Goal: Use online tool/utility: Utilize a website feature to perform a specific function

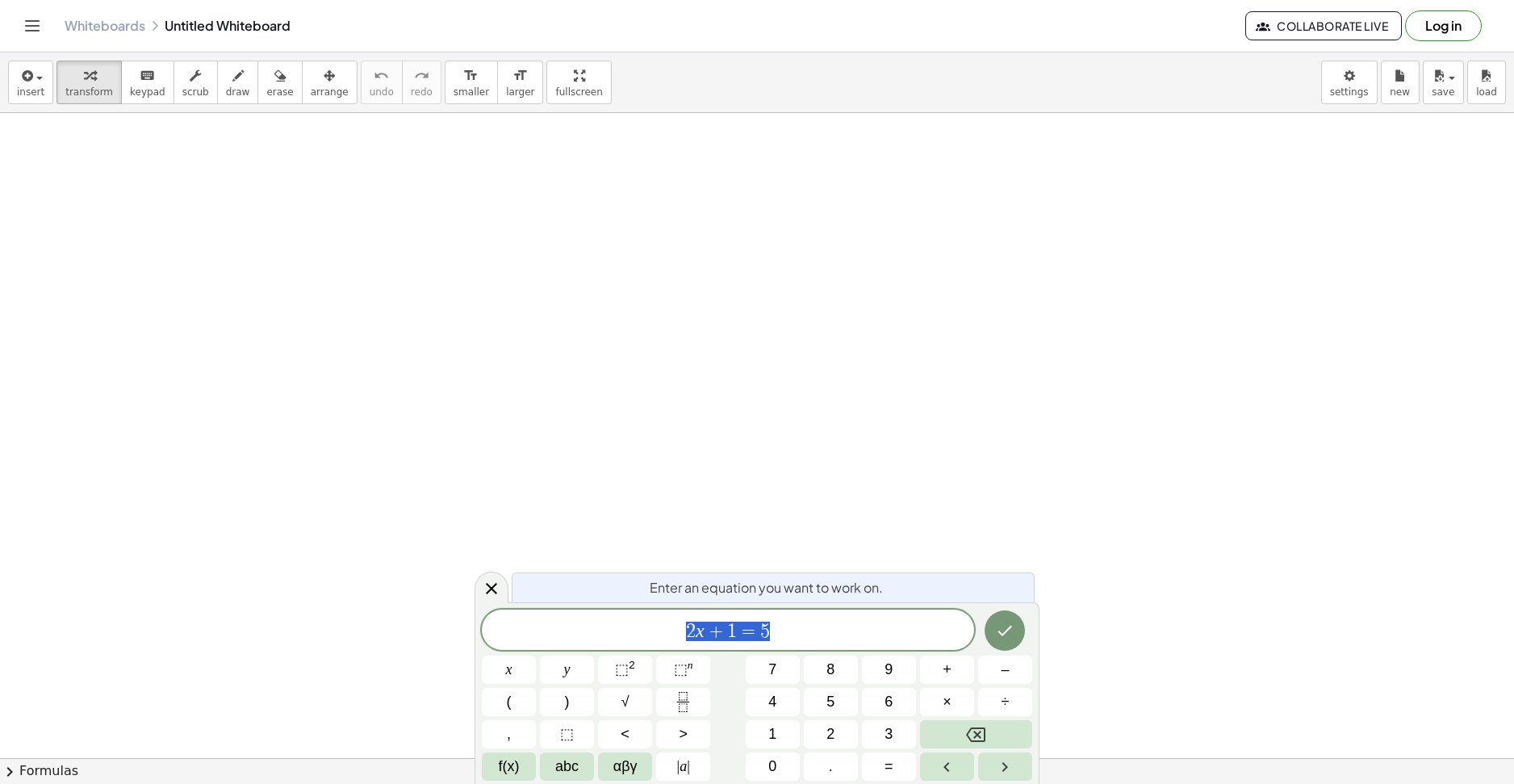
drag, startPoint x: 839, startPoint y: 638, endPoint x: 414, endPoint y: 629, distance: 425.1
click at [417, 628] on body "Graspable Math Activities Get Started Activity Bank Assigned Work Classes White…" at bounding box center [757, 392] width 1514 height 784
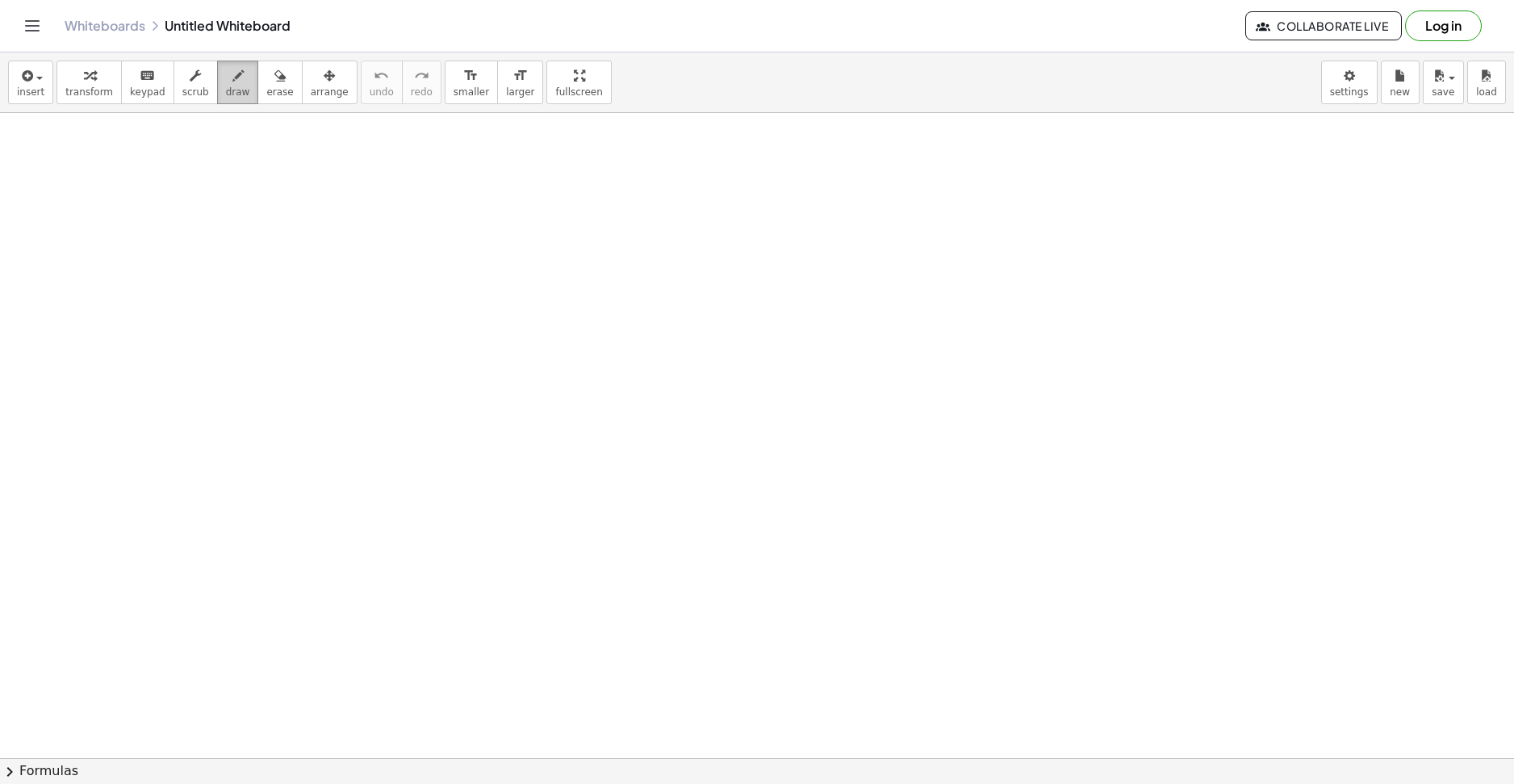
click at [226, 80] on div "button" at bounding box center [237, 75] width 24 height 19
click at [101, 93] on span "transform" at bounding box center [89, 91] width 48 height 12
click at [226, 83] on div "button" at bounding box center [237, 75] width 24 height 19
drag, startPoint x: 105, startPoint y: 188, endPoint x: 159, endPoint y: 238, distance: 73.6
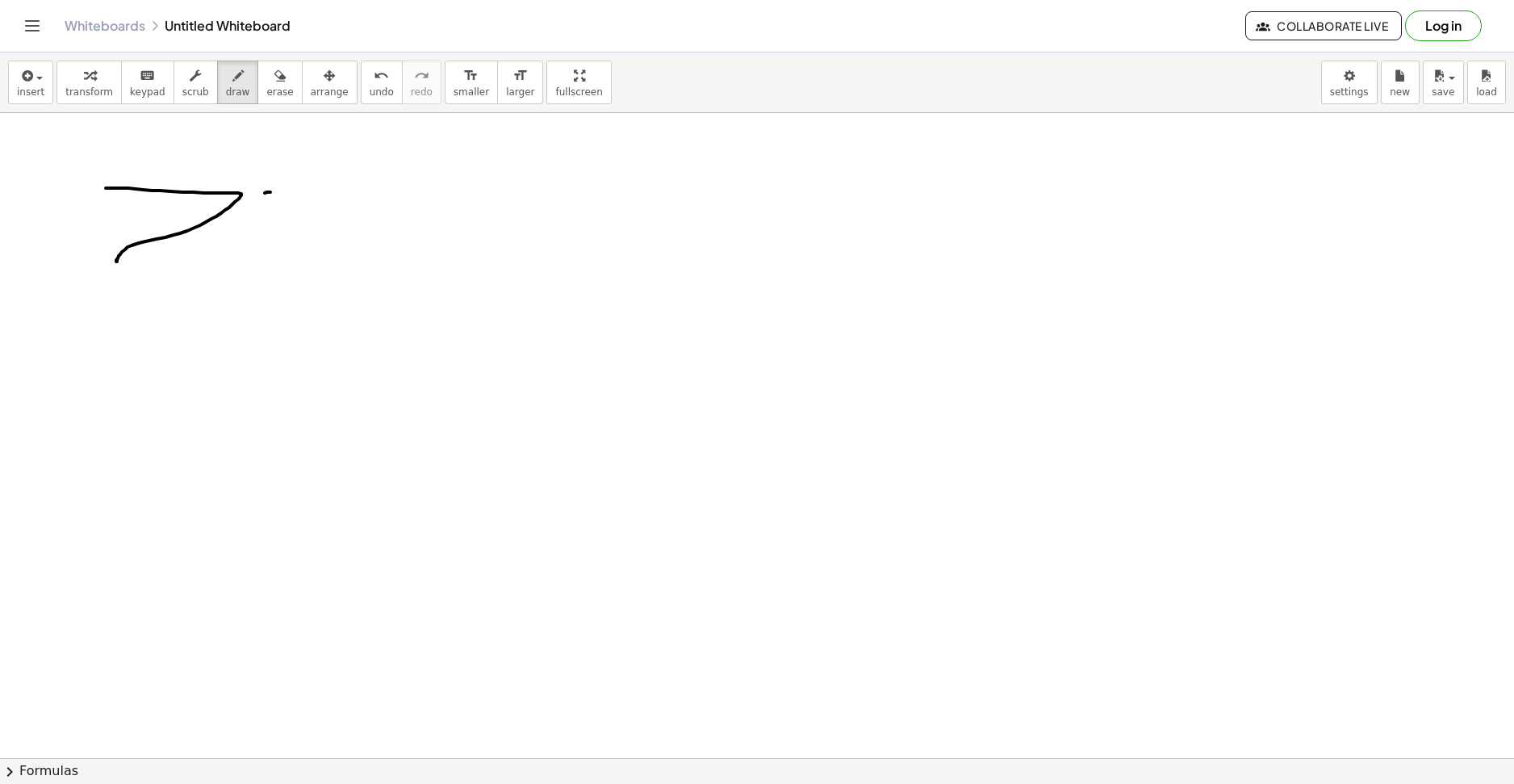
drag, startPoint x: 270, startPoint y: 192, endPoint x: 330, endPoint y: 197, distance: 60.2
drag, startPoint x: 268, startPoint y: 199, endPoint x: 222, endPoint y: 278, distance: 91.4
drag, startPoint x: 457, startPoint y: 185, endPoint x: 419, endPoint y: 173, distance: 39.8
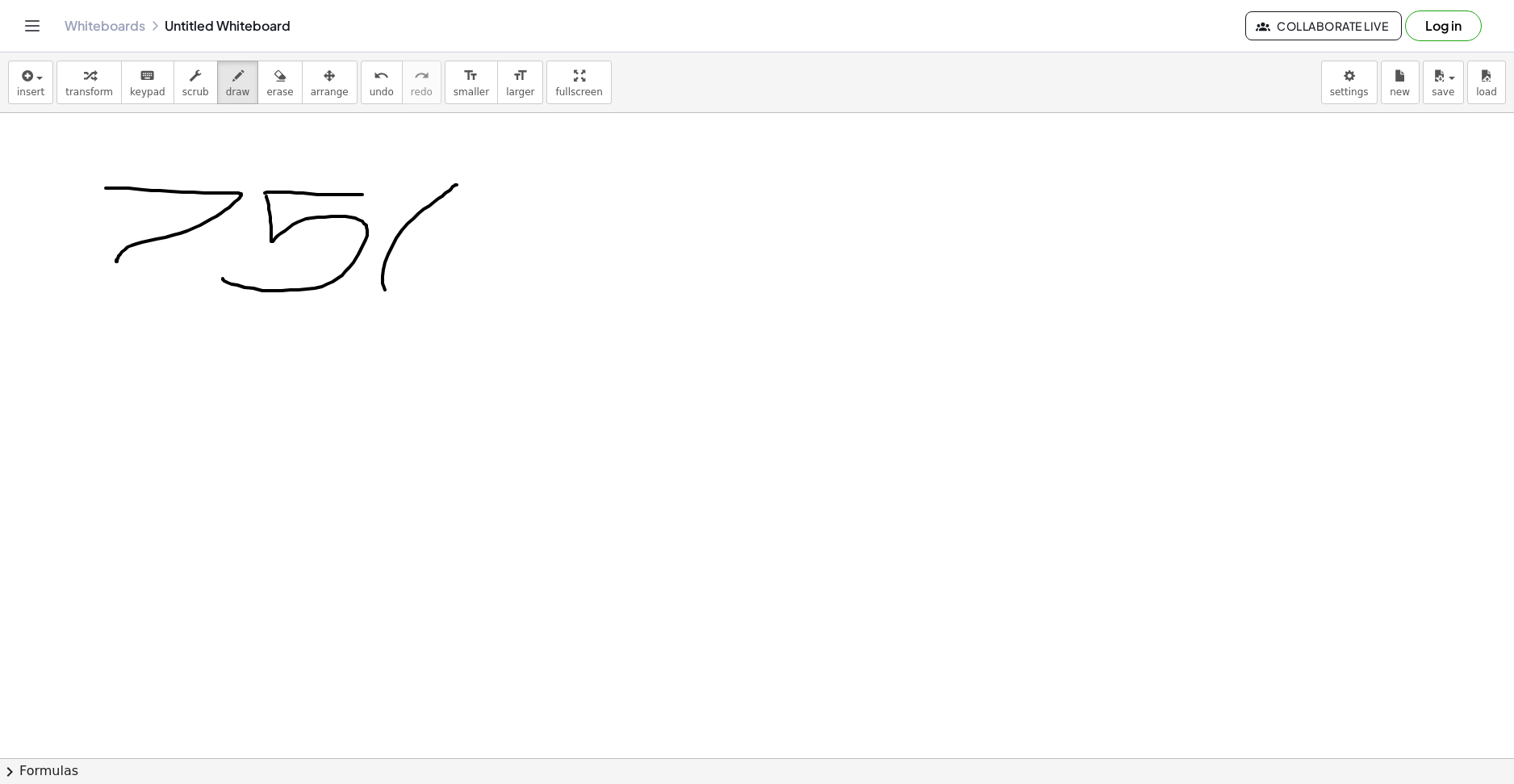
drag, startPoint x: 559, startPoint y: 177, endPoint x: 577, endPoint y: 336, distance: 160.0
drag, startPoint x: 547, startPoint y: 249, endPoint x: 666, endPoint y: 245, distance: 119.1
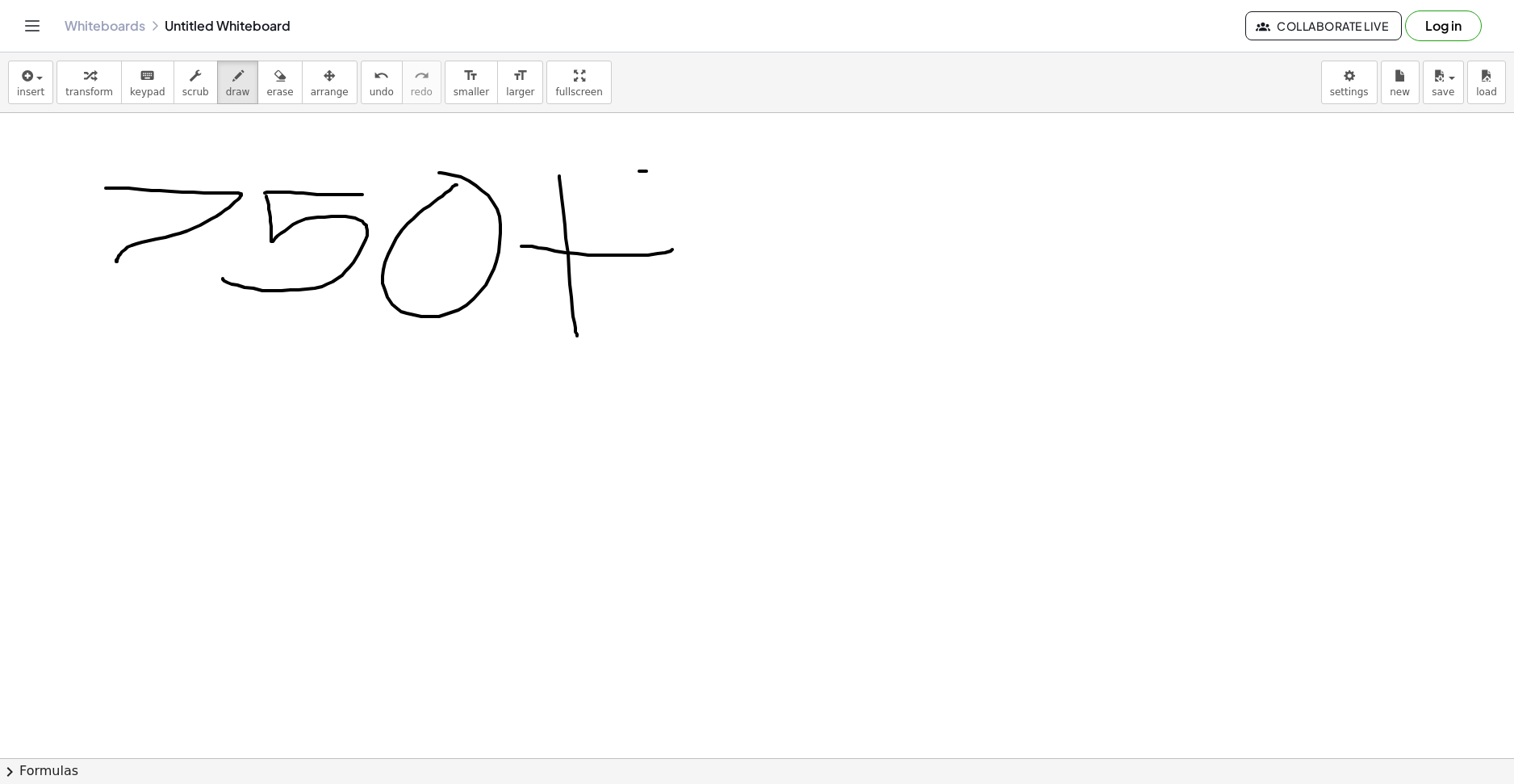
drag, startPoint x: 640, startPoint y: 171, endPoint x: 769, endPoint y: 182, distance: 129.5
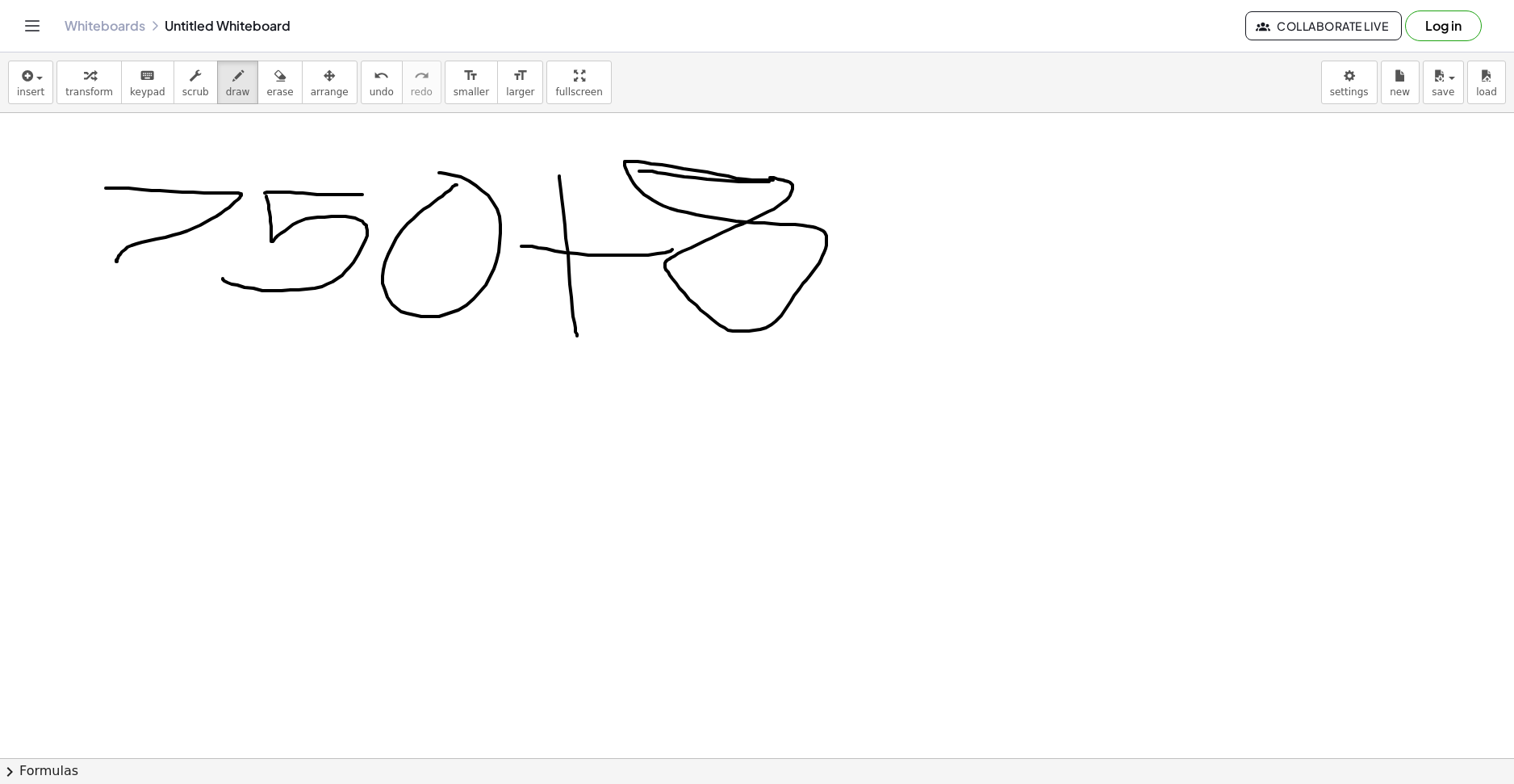
drag, startPoint x: 745, startPoint y: 179, endPoint x: 821, endPoint y: 197, distance: 78.1
drag, startPoint x: 868, startPoint y: 193, endPoint x: 1007, endPoint y: 190, distance: 139.0
drag, startPoint x: 1015, startPoint y: 198, endPoint x: 927, endPoint y: 352, distance: 177.4
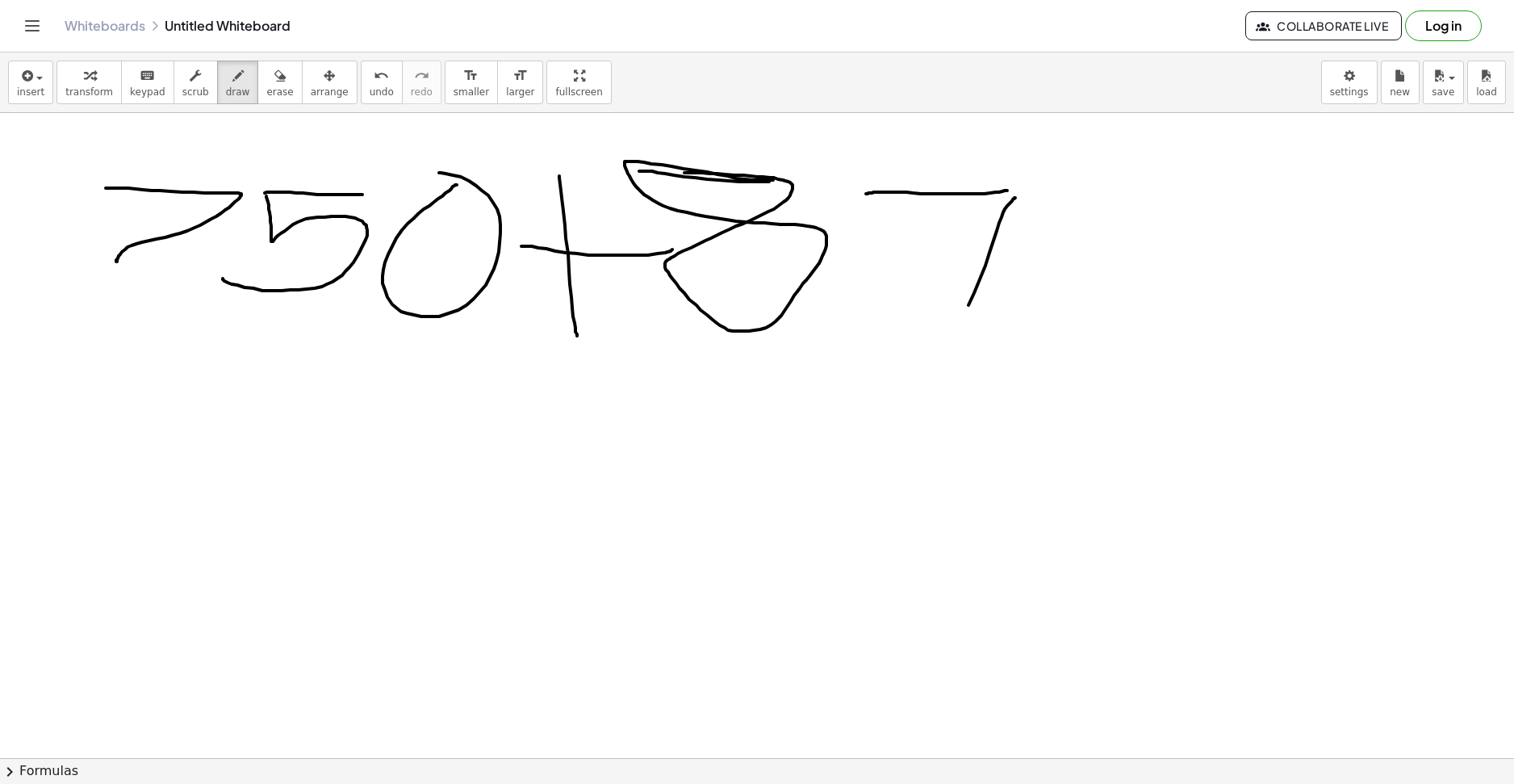
drag, startPoint x: 1044, startPoint y: 190, endPoint x: 1175, endPoint y: 186, distance: 131.1
drag, startPoint x: 1039, startPoint y: 194, endPoint x: 1066, endPoint y: 287, distance: 96.8
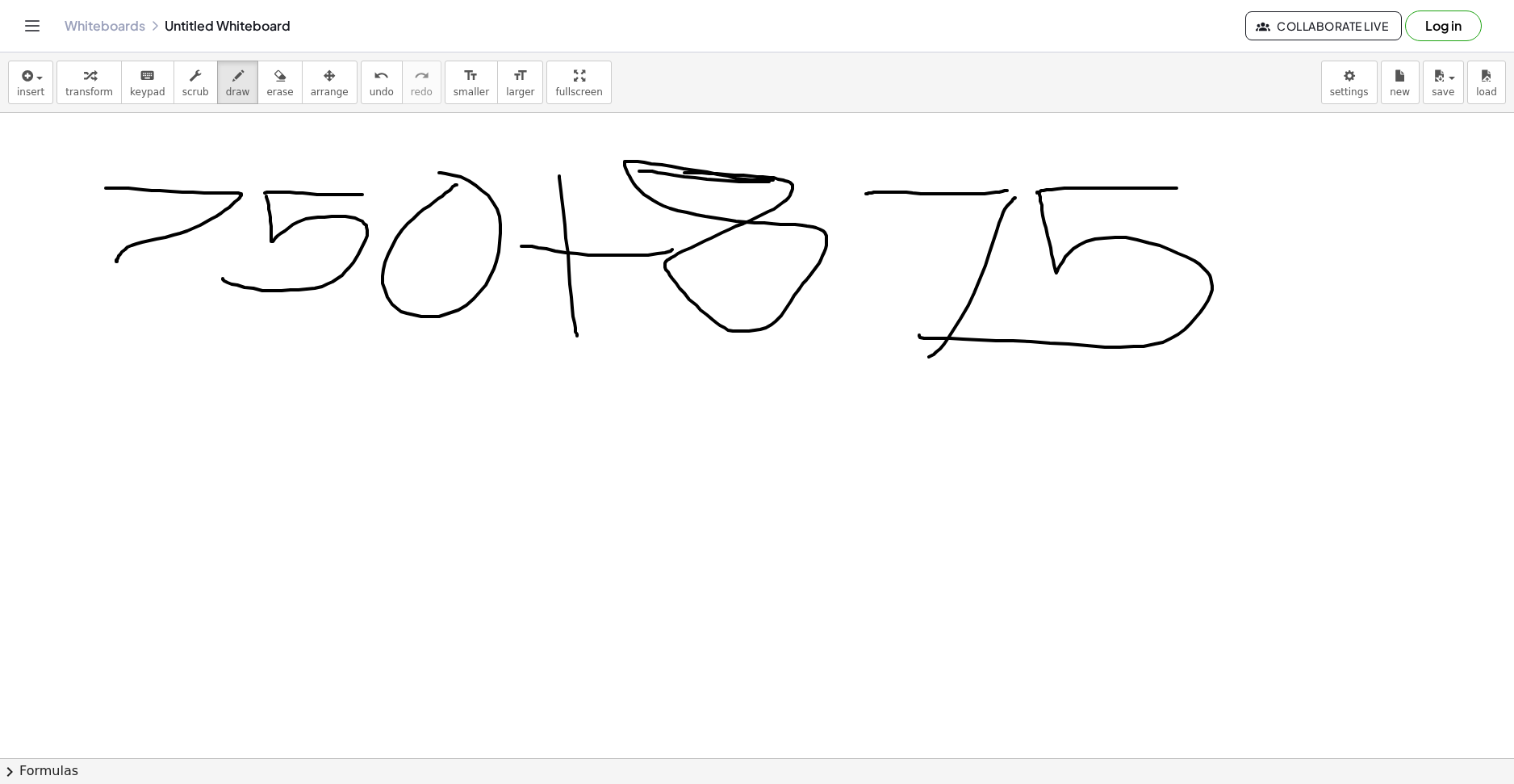
drag, startPoint x: 1194, startPoint y: 242, endPoint x: 1284, endPoint y: 242, distance: 90.0
drag, startPoint x: 1212, startPoint y: 314, endPoint x: 1344, endPoint y: 310, distance: 132.1
click at [92, 94] on span "transform" at bounding box center [89, 91] width 48 height 12
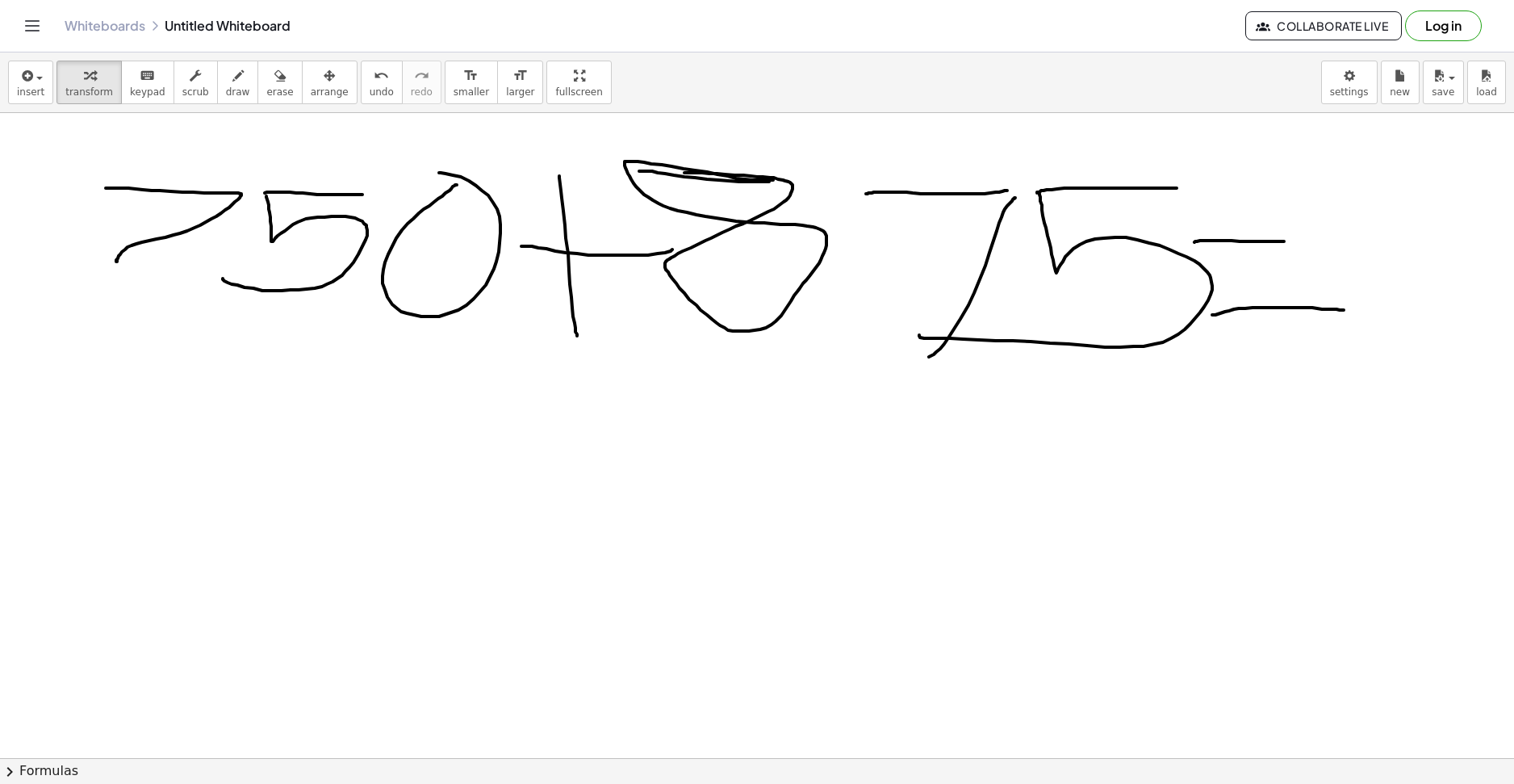
drag, startPoint x: 240, startPoint y: 222, endPoint x: 249, endPoint y: 456, distance: 234.2
click at [241, 268] on div at bounding box center [248, 260] width 26 height 26
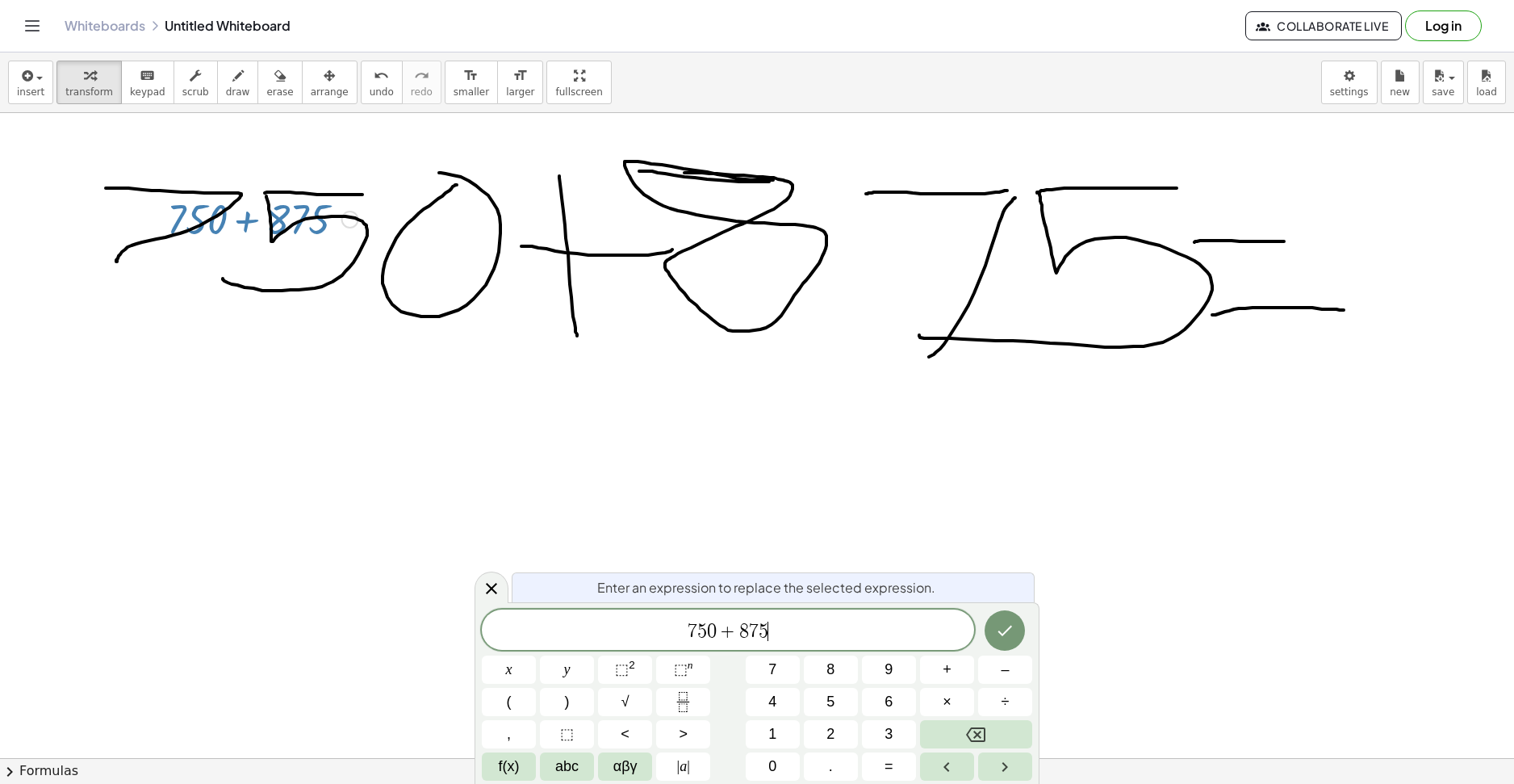
click at [811, 625] on span "7 5 0 + 8 7 5 ​" at bounding box center [728, 632] width 493 height 23
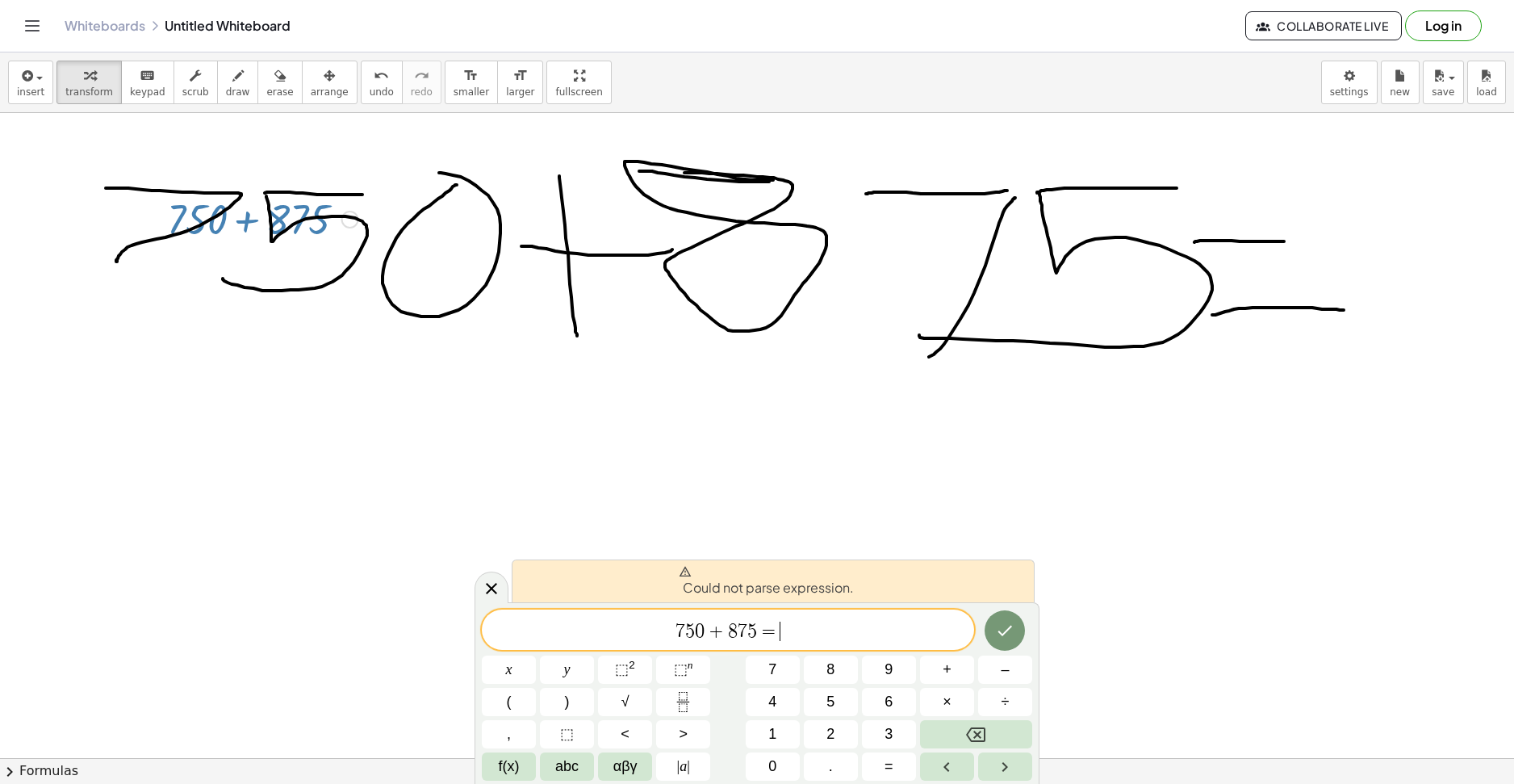
click at [840, 633] on span "7 5 0 + 8 7 5 = ​" at bounding box center [728, 632] width 493 height 23
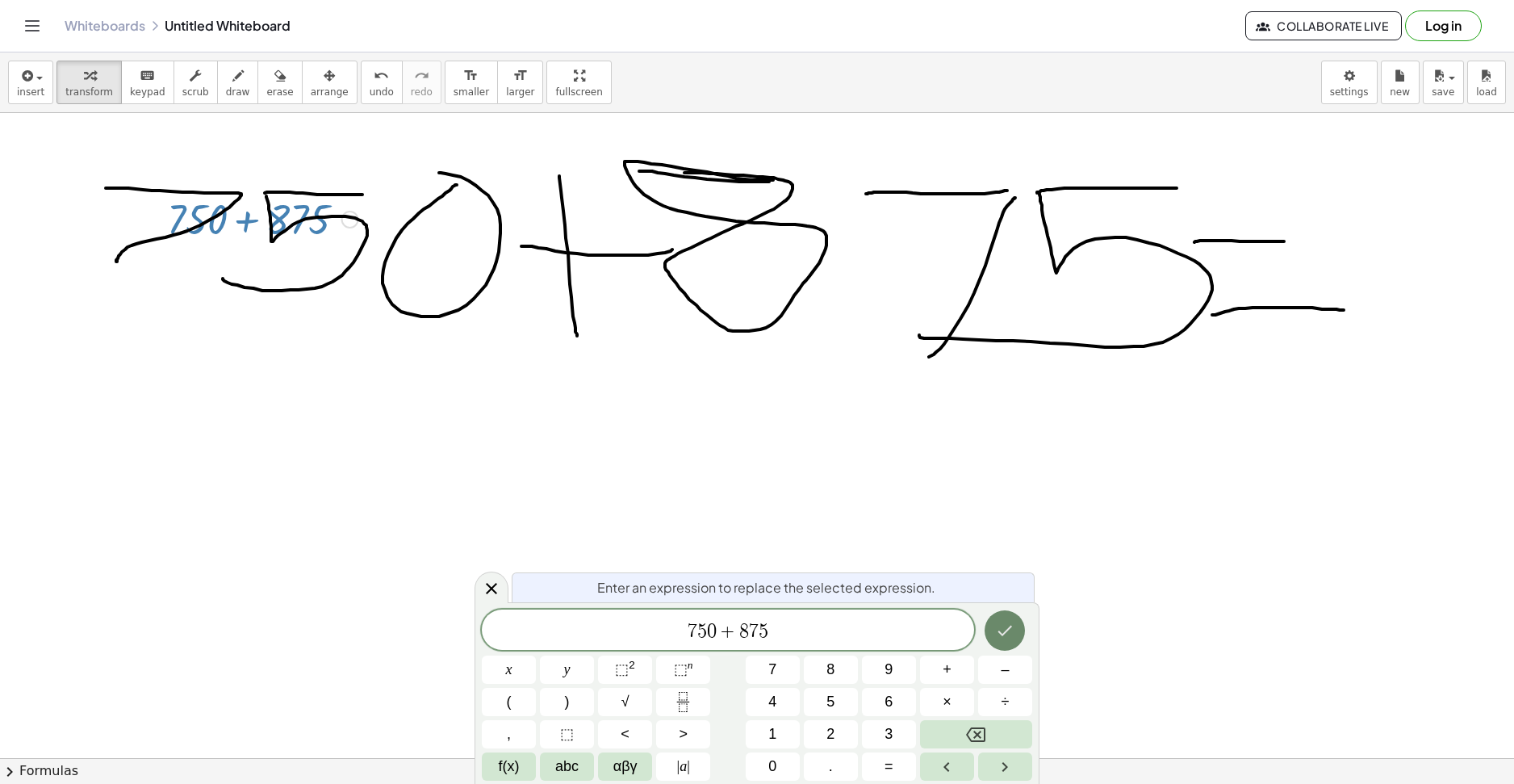
click at [1002, 625] on icon "Done" at bounding box center [1005, 631] width 19 height 19
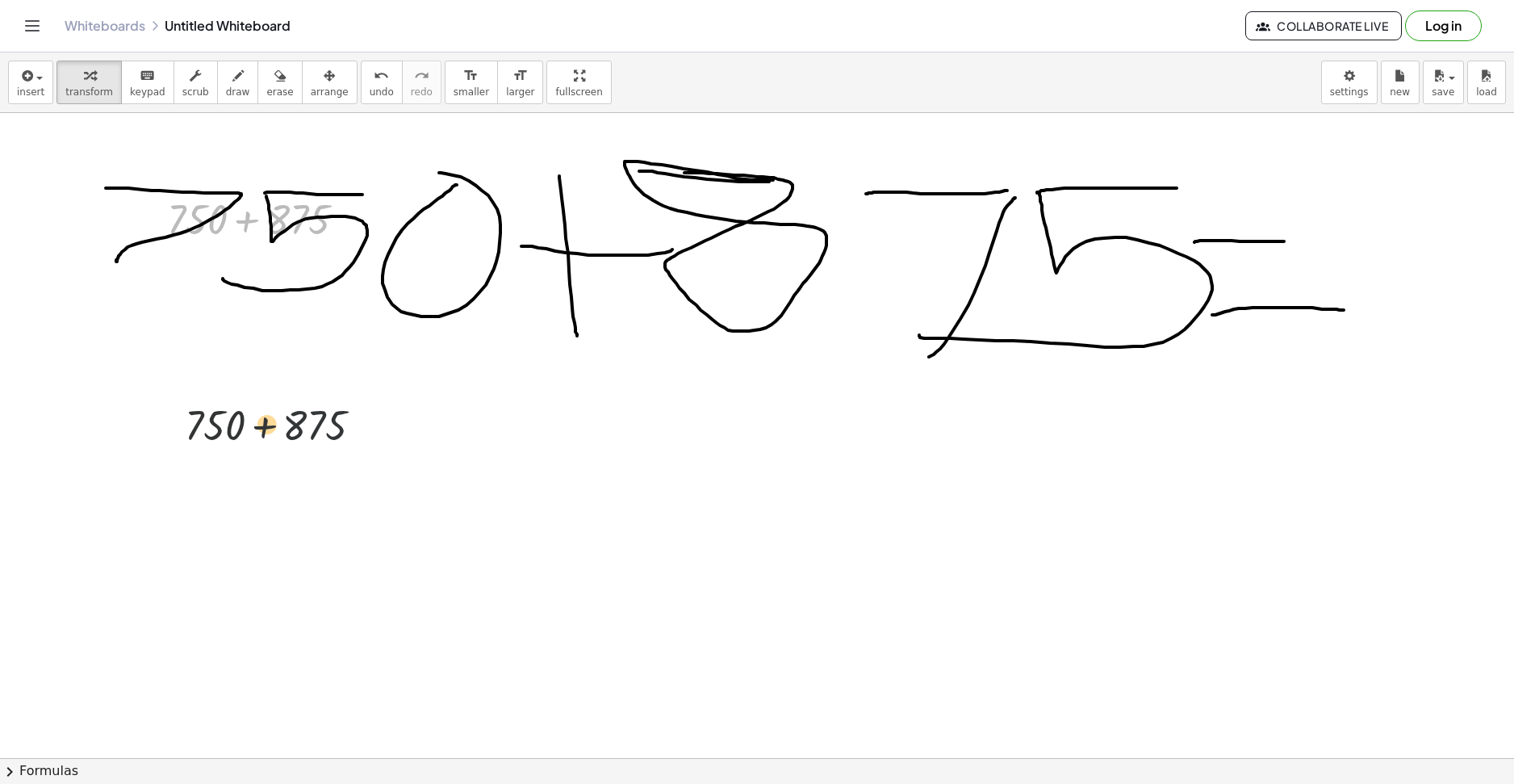
drag, startPoint x: 238, startPoint y: 225, endPoint x: 250, endPoint y: 592, distance: 367.2
click at [254, 257] on icon at bounding box center [248, 260] width 13 height 13
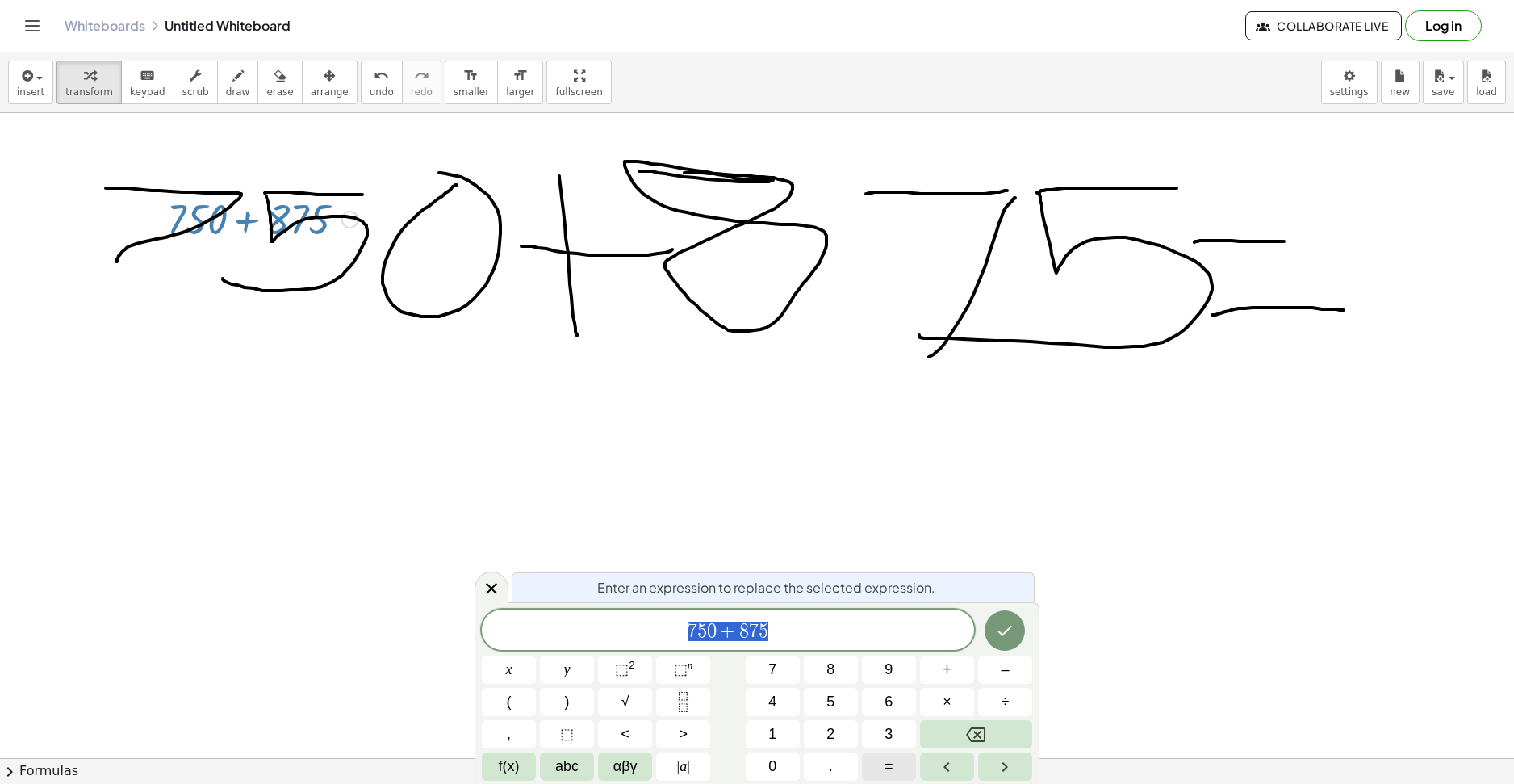
click at [901, 766] on button "=" at bounding box center [889, 766] width 54 height 28
click at [846, 640] on span "= ​" at bounding box center [728, 632] width 493 height 23
